Goal: Task Accomplishment & Management: Use online tool/utility

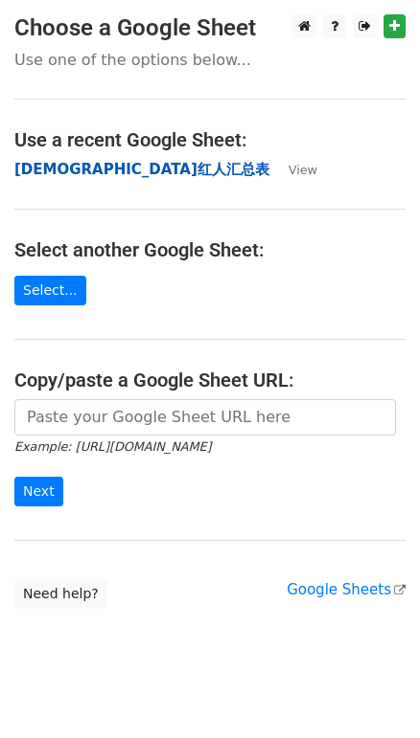
click at [102, 172] on strong "[DEMOGRAPHIC_DATA]红人汇总表" at bounding box center [141, 169] width 255 height 17
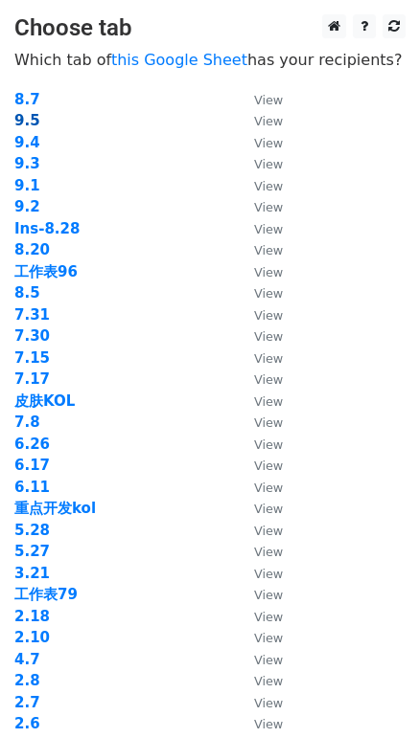
click at [24, 122] on strong "9.5" at bounding box center [27, 120] width 26 height 17
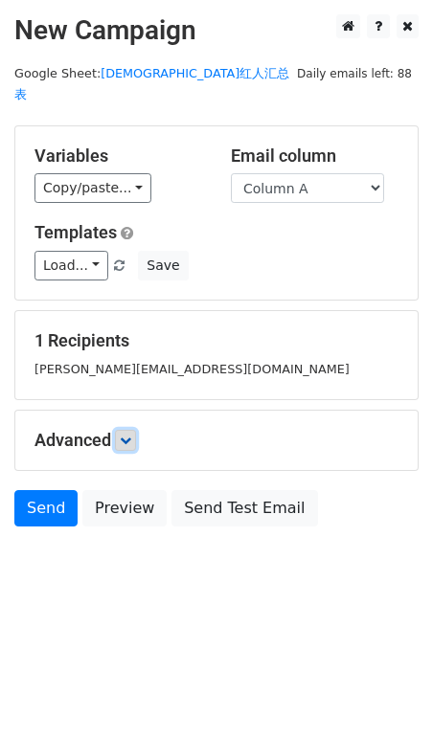
click at [127, 435] on icon at bounding box center [125, 440] width 11 height 11
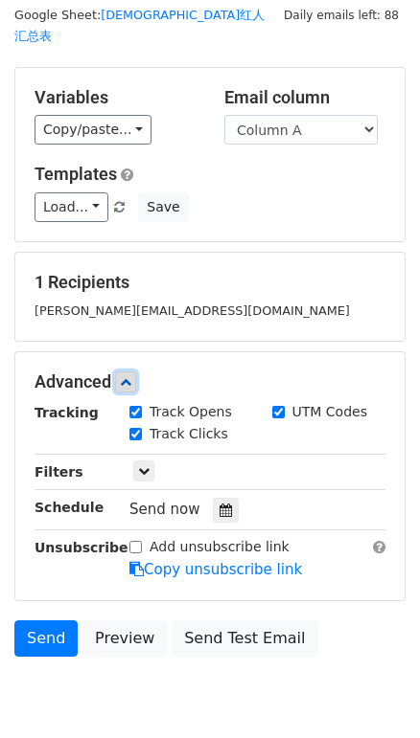
scroll to position [29, 0]
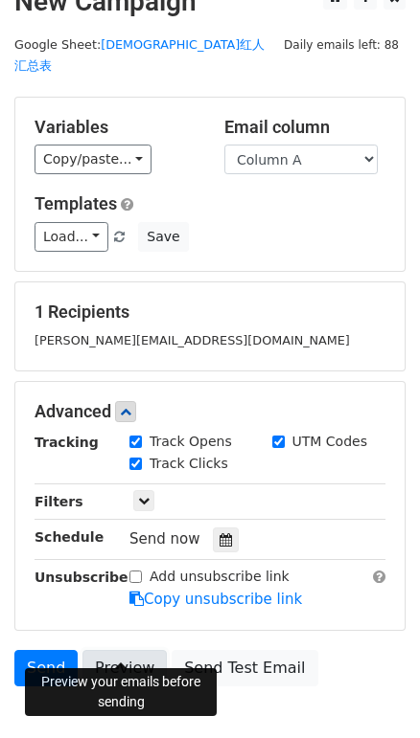
click at [114, 650] on link "Preview" at bounding box center [124, 668] width 84 height 36
